Goal: Transaction & Acquisition: Purchase product/service

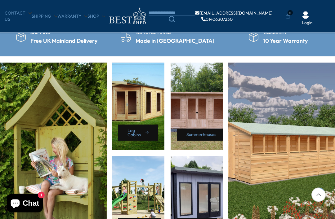
scroll to position [240, 0]
click at [197, 136] on link "Summerhouses" at bounding box center [203, 135] width 52 height 12
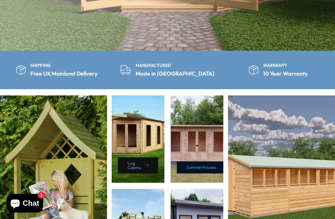
scroll to position [260, 0]
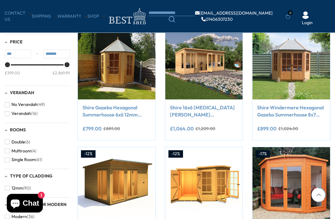
scroll to position [236, 0]
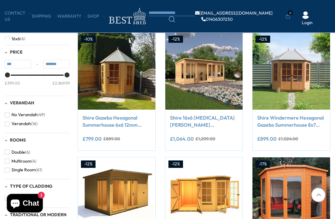
click at [280, 120] on link "Shire Windermere Hexagonal Gazebo Summerhouse 8x7 Double doors 12mm Cladding" at bounding box center [291, 122] width 68 height 14
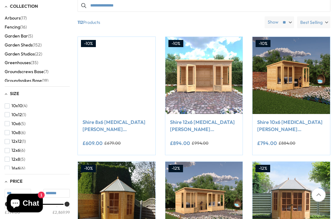
scroll to position [116, 0]
